Goal: Transaction & Acquisition: Purchase product/service

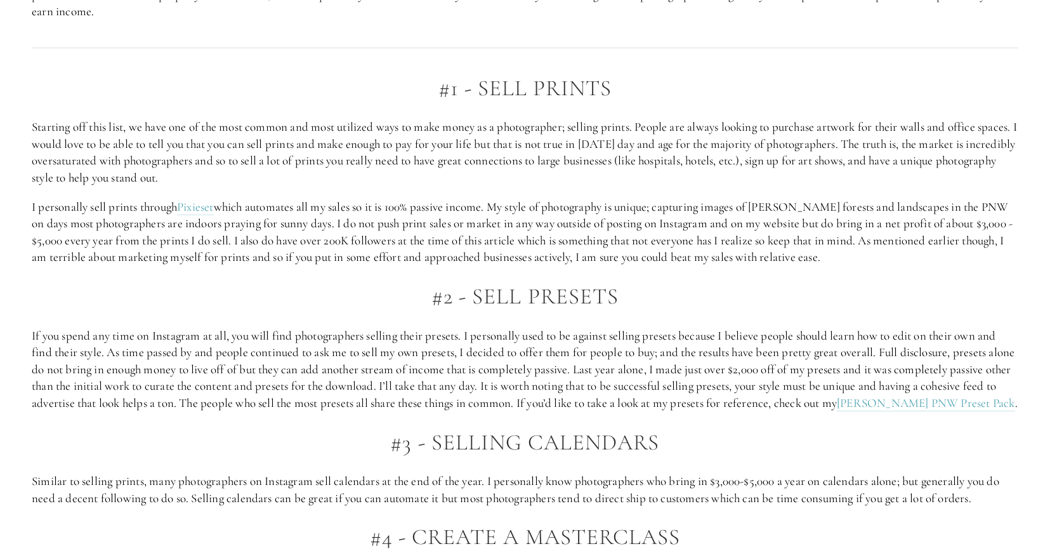
scroll to position [888, 0]
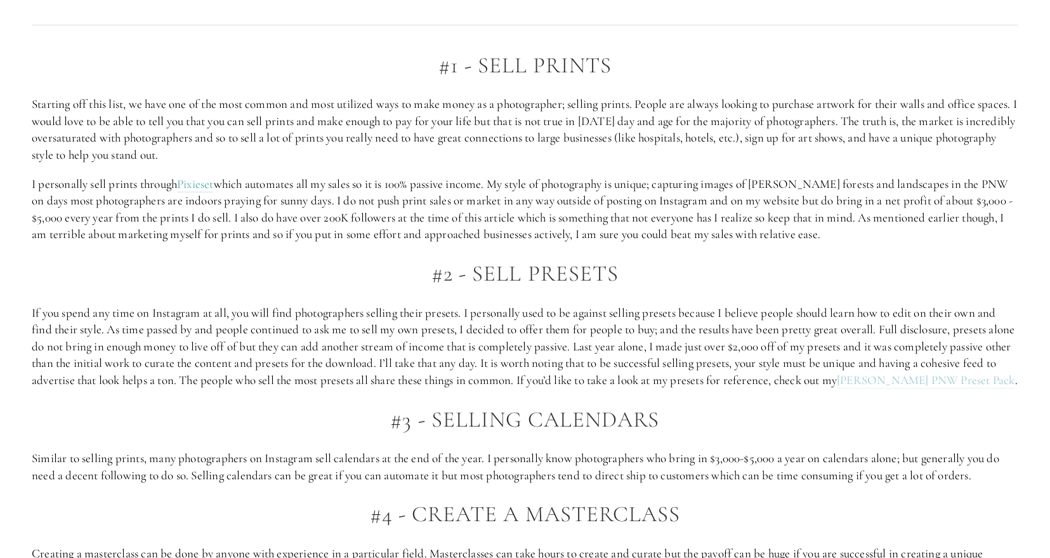
click at [967, 376] on link "[PERSON_NAME] PNW Preset Pack" at bounding box center [926, 380] width 178 height 16
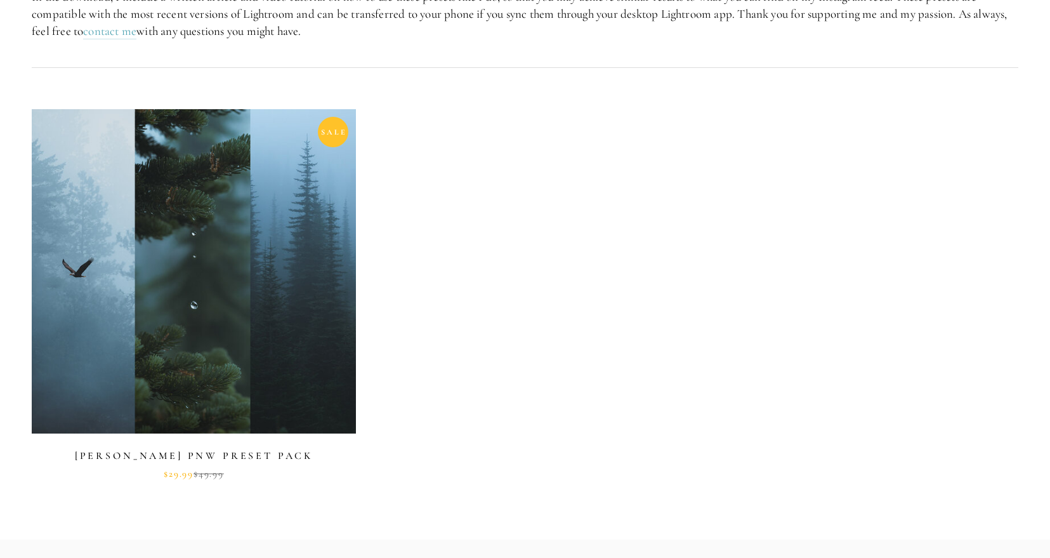
scroll to position [466, 0]
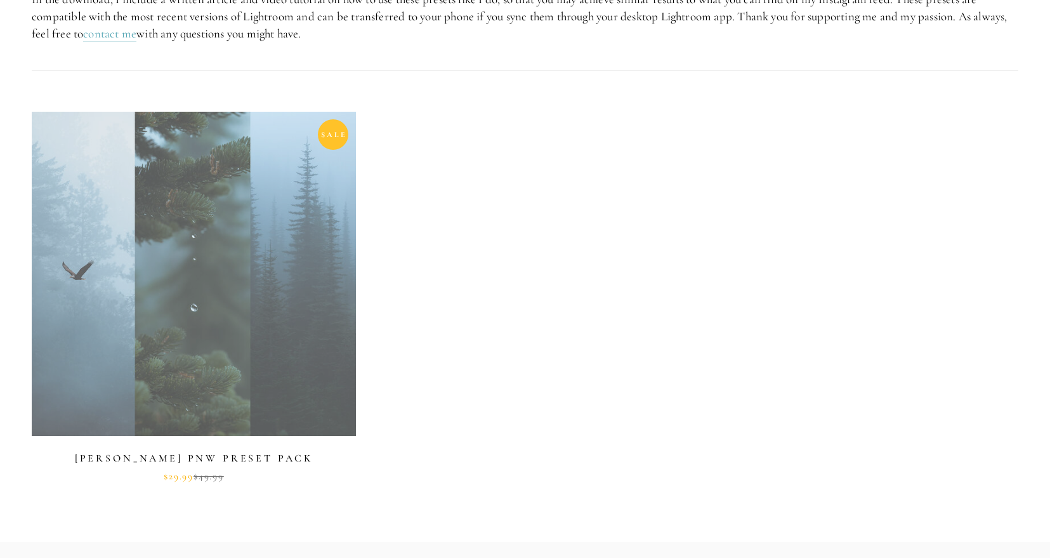
click at [202, 279] on link at bounding box center [194, 297] width 324 height 370
